Goal: Find specific page/section: Find specific page/section

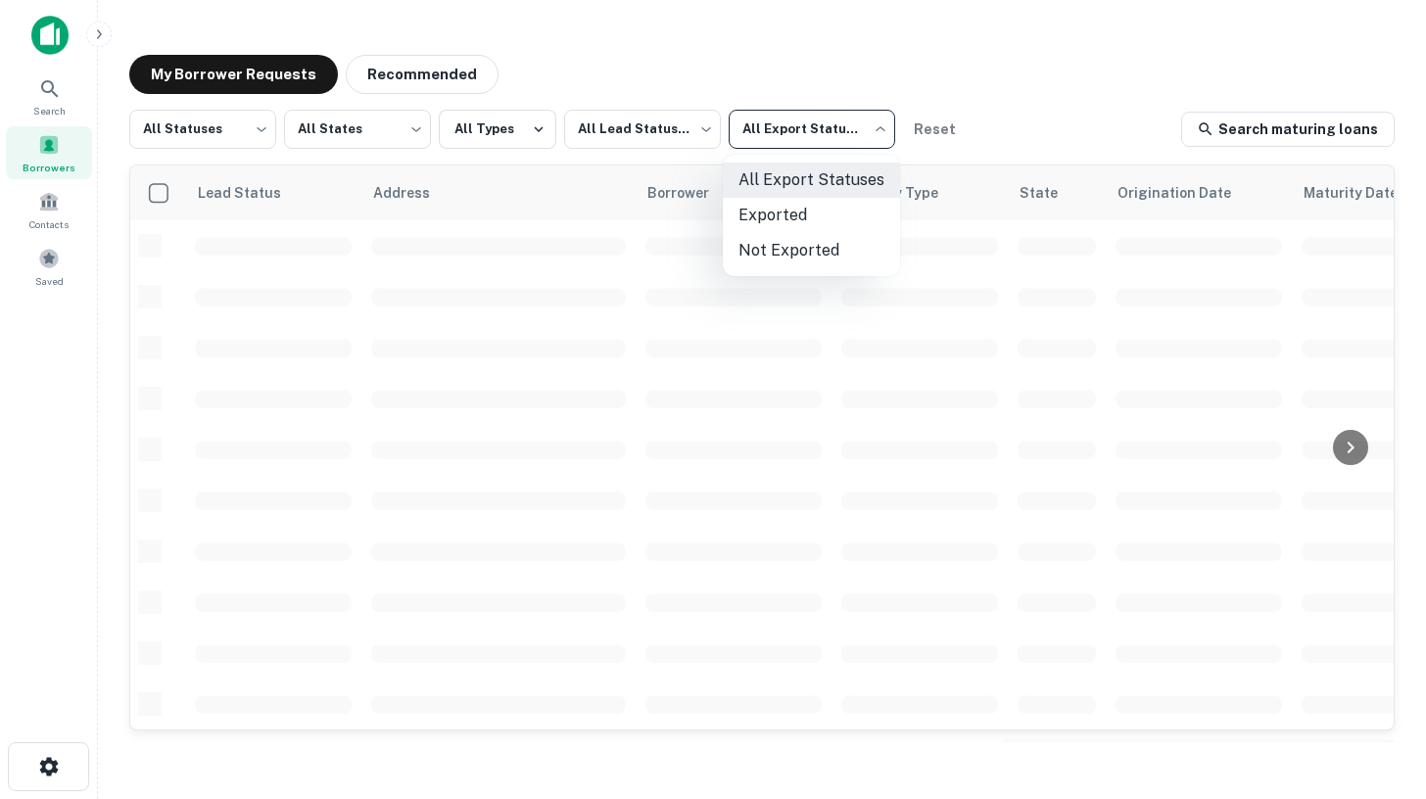
click at [766, 127] on body "Search Borrowers Contacts Saved My Borrower Requests Recommended All Statuses *…" at bounding box center [713, 399] width 1426 height 799
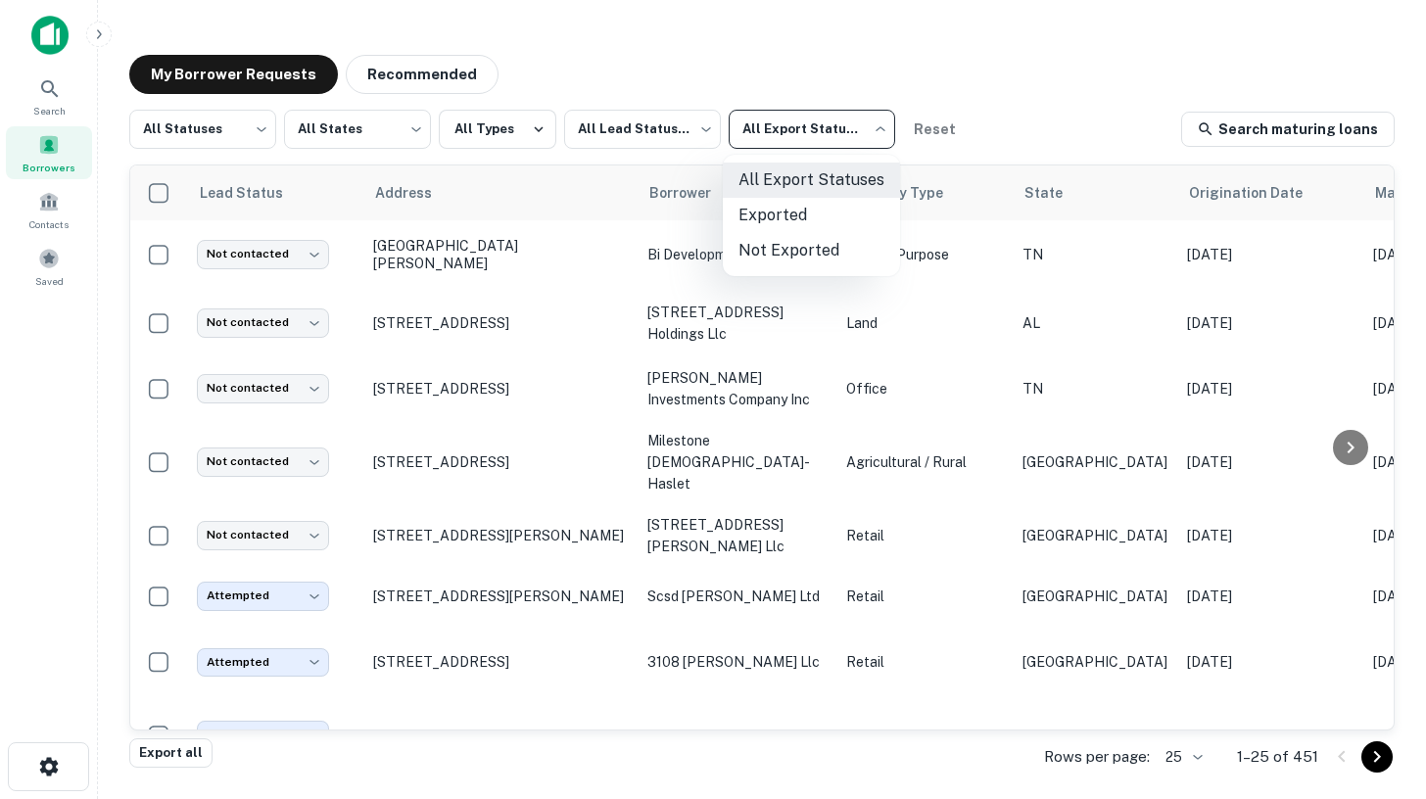
click at [782, 211] on li "Exported" at bounding box center [811, 215] width 177 height 35
type input "****"
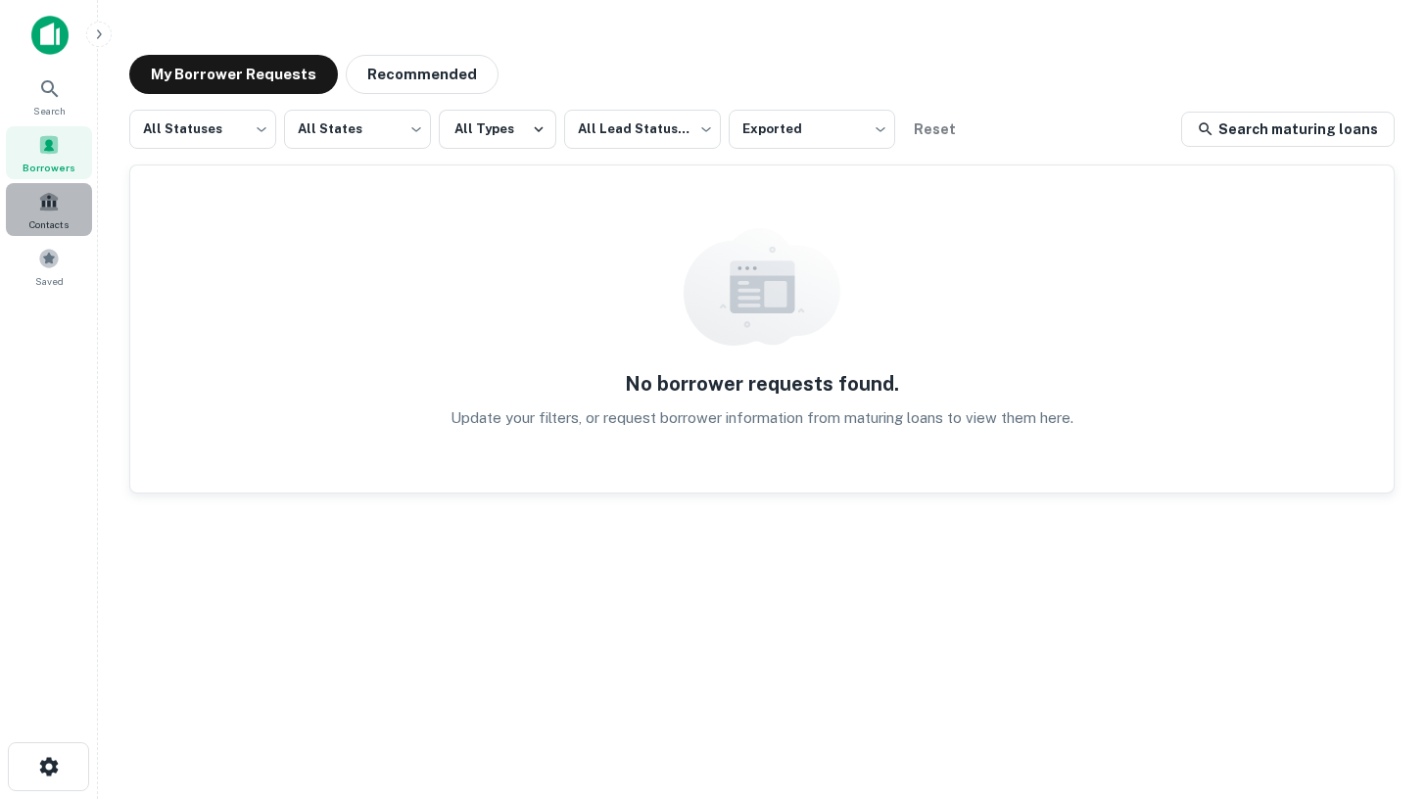
click at [43, 204] on span at bounding box center [49, 202] width 22 height 22
